Goal: Task Accomplishment & Management: Manage account settings

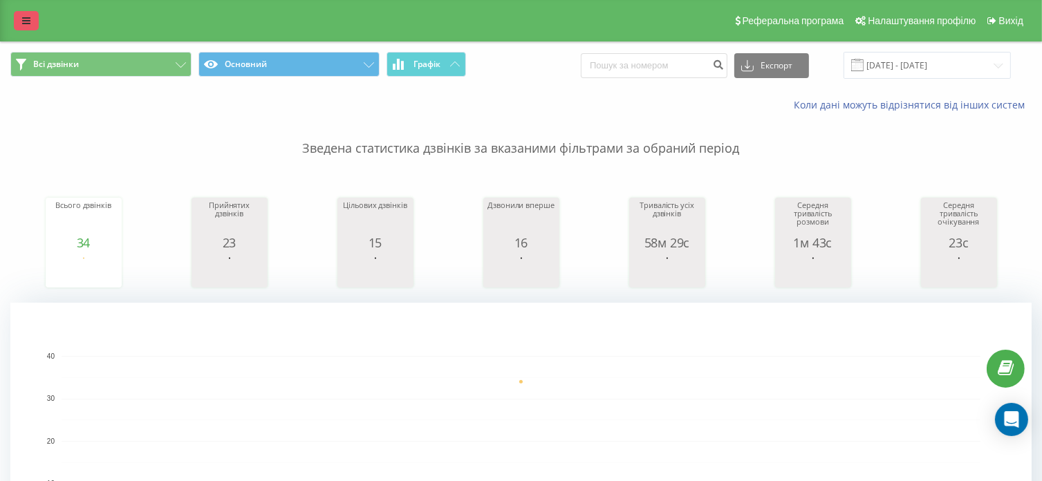
click at [16, 24] on link at bounding box center [26, 20] width 25 height 19
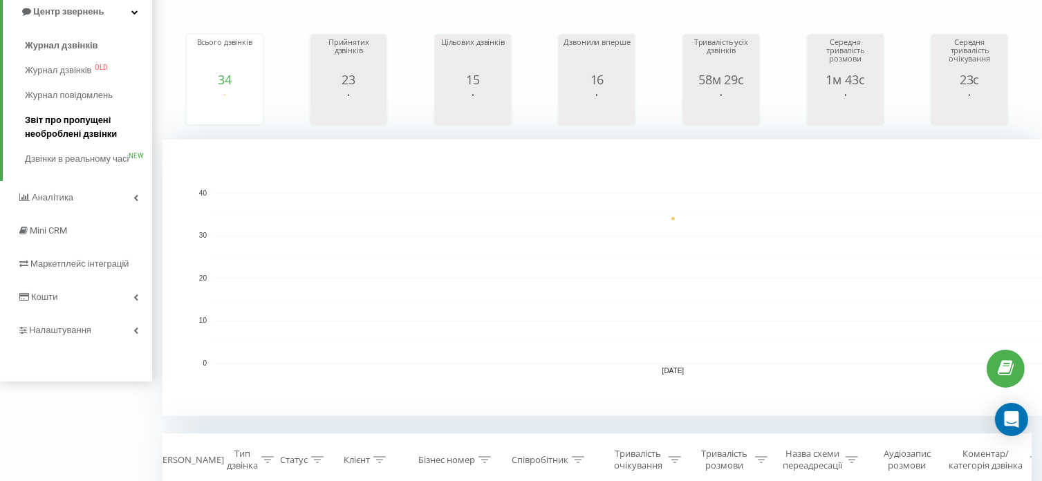
scroll to position [276, 0]
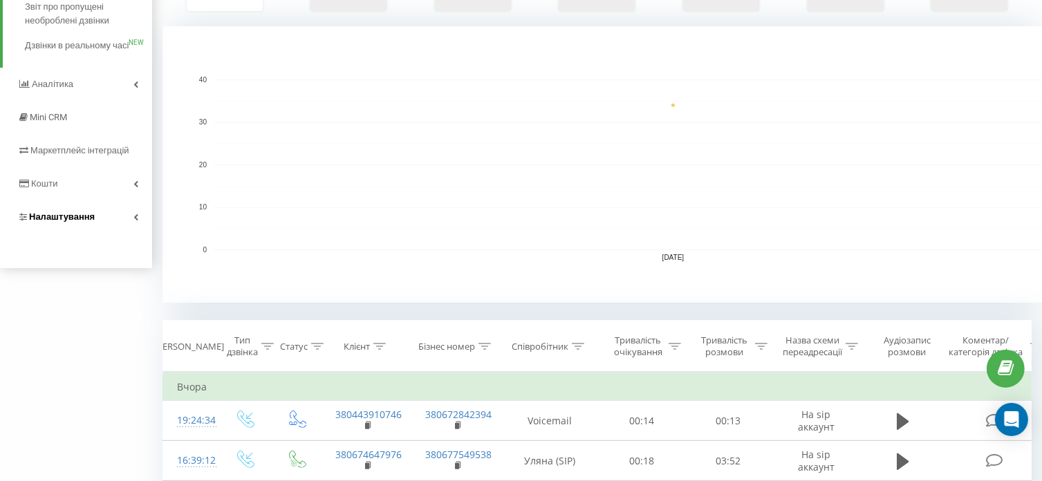
click at [58, 222] on span "Налаштування" at bounding box center [62, 217] width 66 height 10
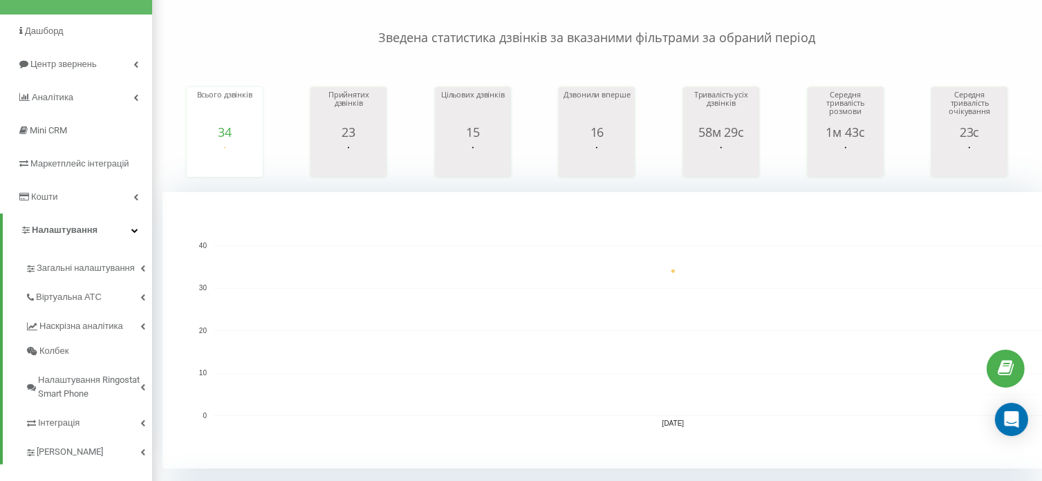
scroll to position [110, 0]
click at [79, 296] on span "Віртуальна АТС" at bounding box center [71, 298] width 71 height 14
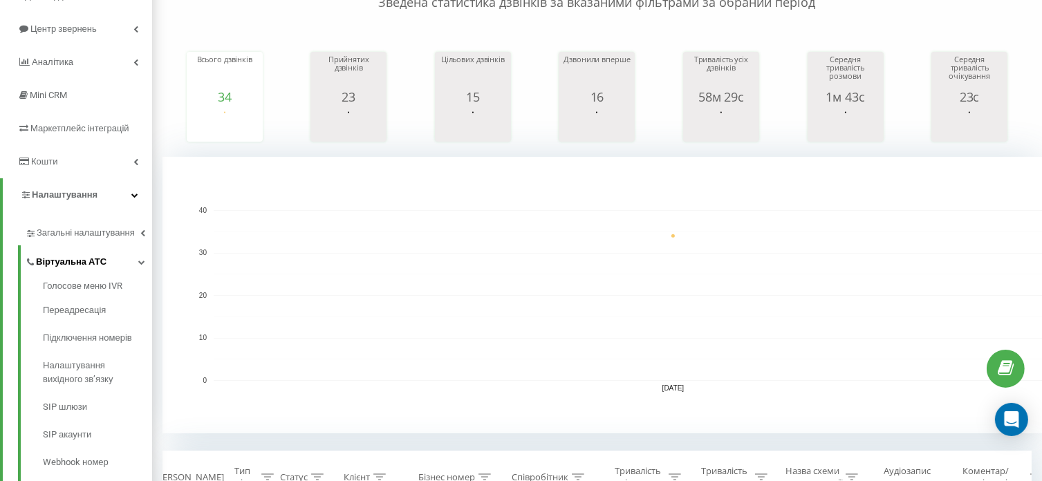
scroll to position [248, 0]
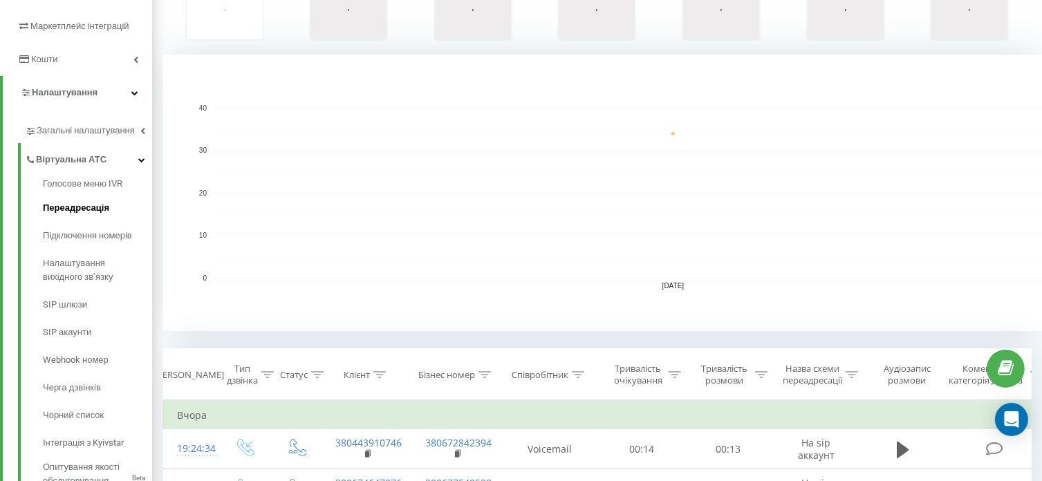
click at [97, 205] on span "Переадресація" at bounding box center [76, 208] width 66 height 14
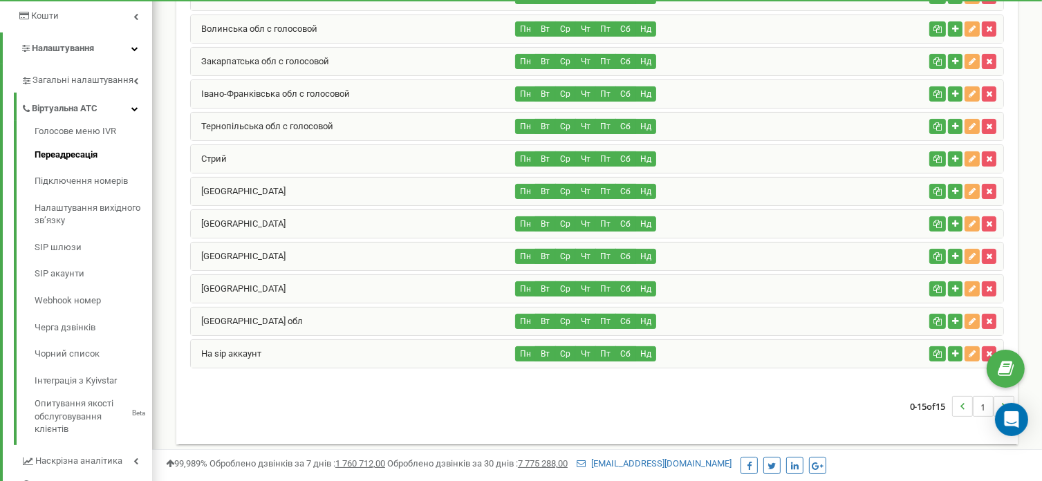
click at [297, 350] on div "На sip аккаунт" at bounding box center [353, 354] width 325 height 28
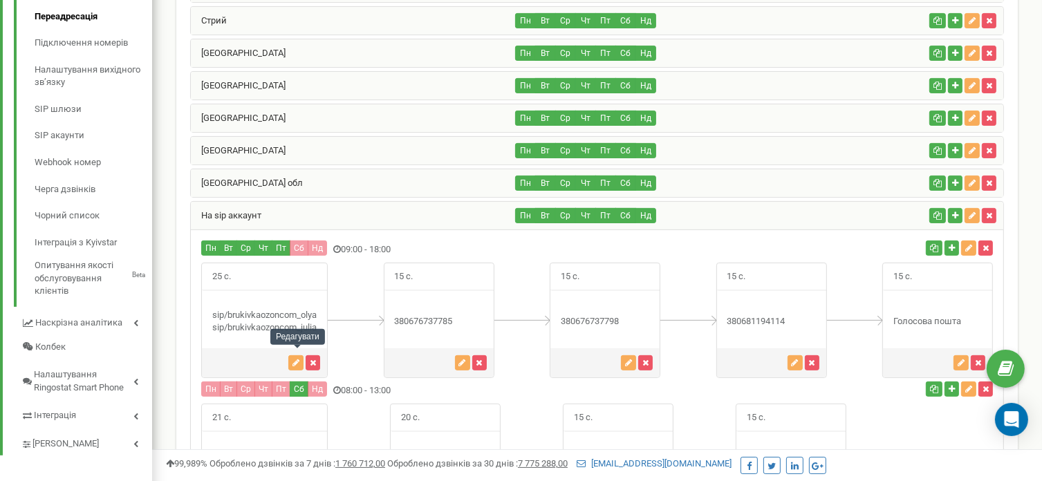
scroll to position [553, 0]
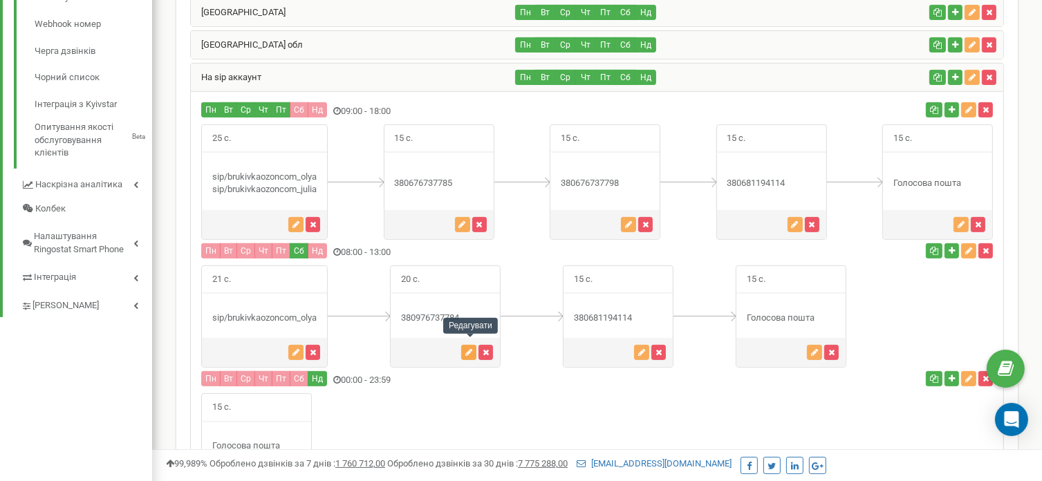
click at [472, 348] on icon "button" at bounding box center [468, 352] width 7 height 8
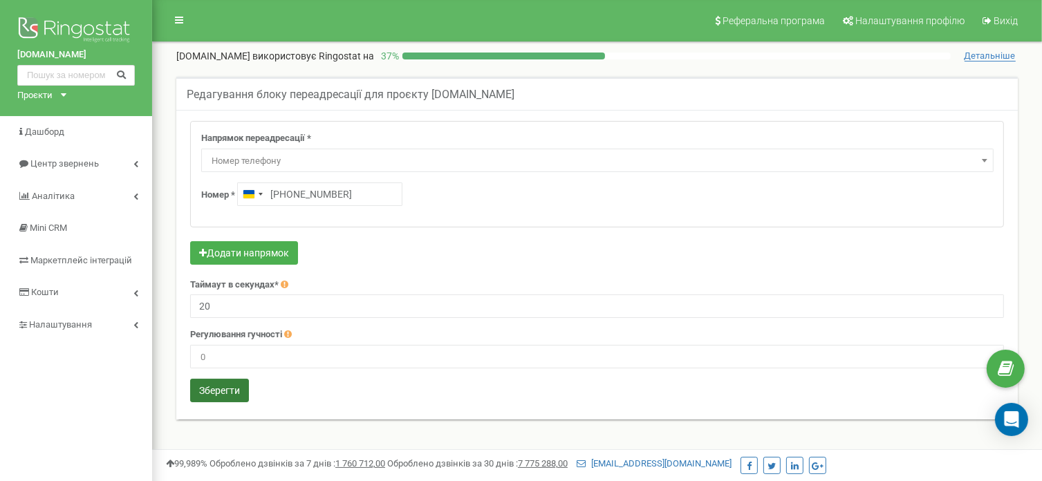
type input "+380 97 673 7785"
click at [228, 393] on button "Зберегти" at bounding box center [219, 391] width 59 height 24
